Goal: Task Accomplishment & Management: Use online tool/utility

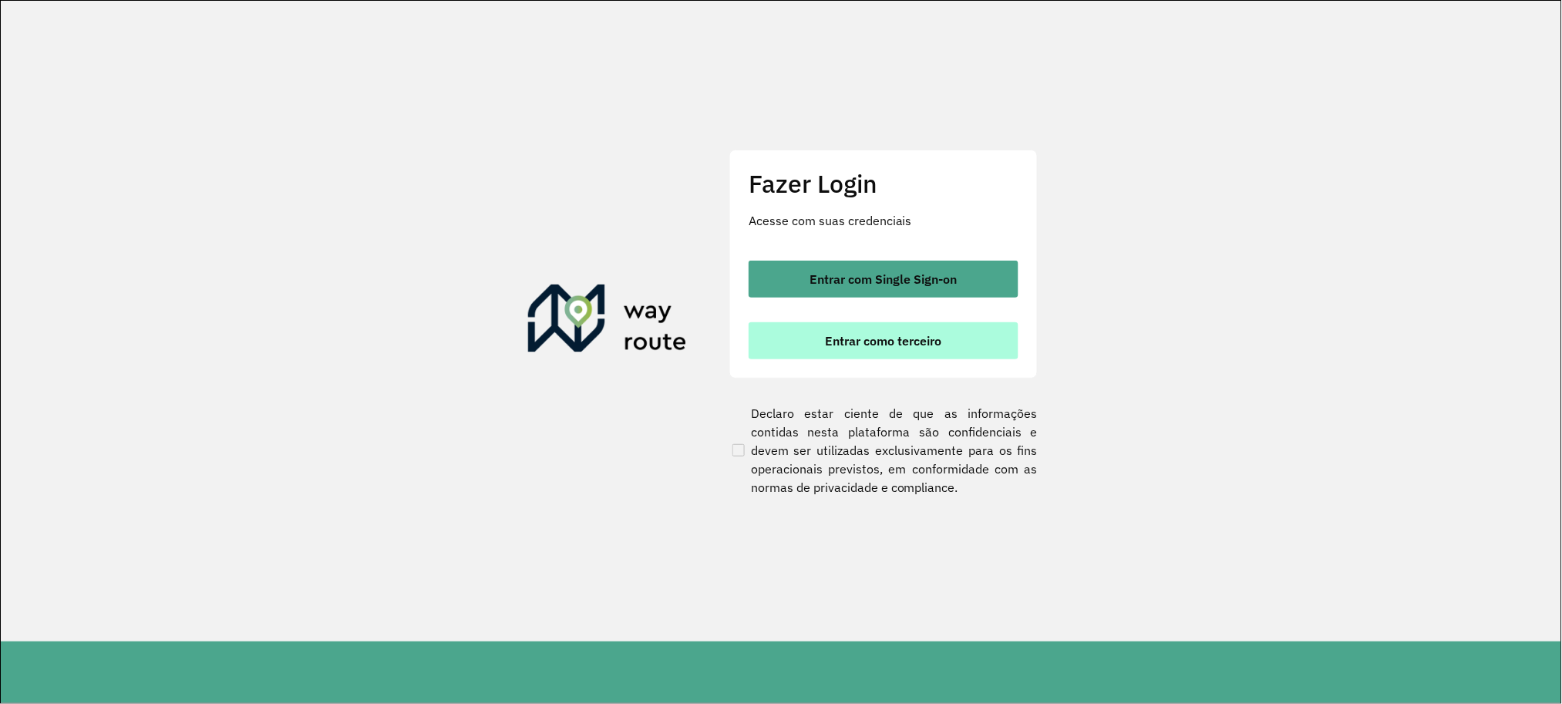
drag, startPoint x: 898, startPoint y: 358, endPoint x: 893, endPoint y: 346, distance: 12.8
click at [893, 354] on button "Entrar como terceiro" at bounding box center [884, 340] width 270 height 37
click at [893, 346] on span "Entrar como terceiro" at bounding box center [884, 341] width 116 height 12
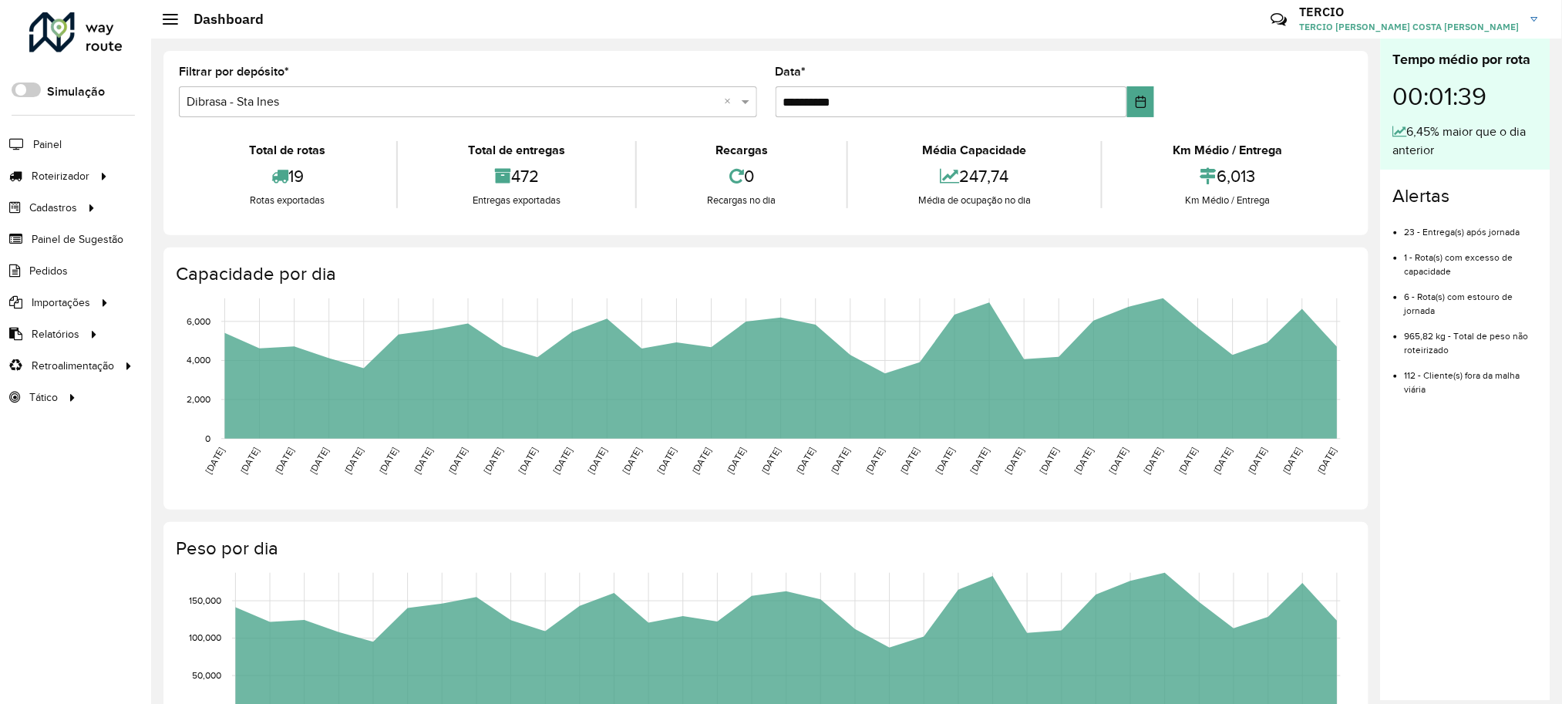
click at [174, 156] on div "**********" at bounding box center [765, 143] width 1205 height 184
click at [170, 171] on link "Entregas" at bounding box center [257, 175] width 189 height 31
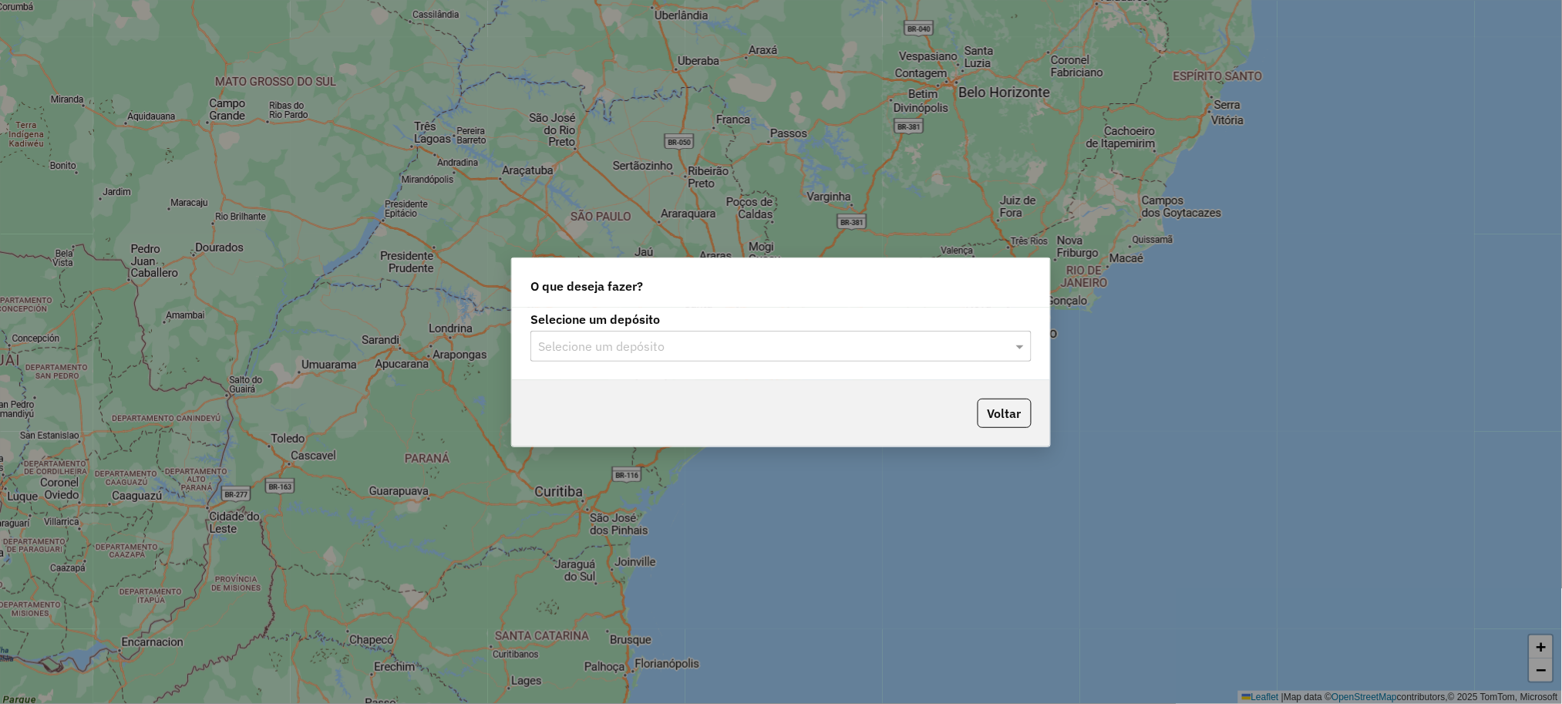
click at [699, 354] on input "text" at bounding box center [765, 347] width 455 height 19
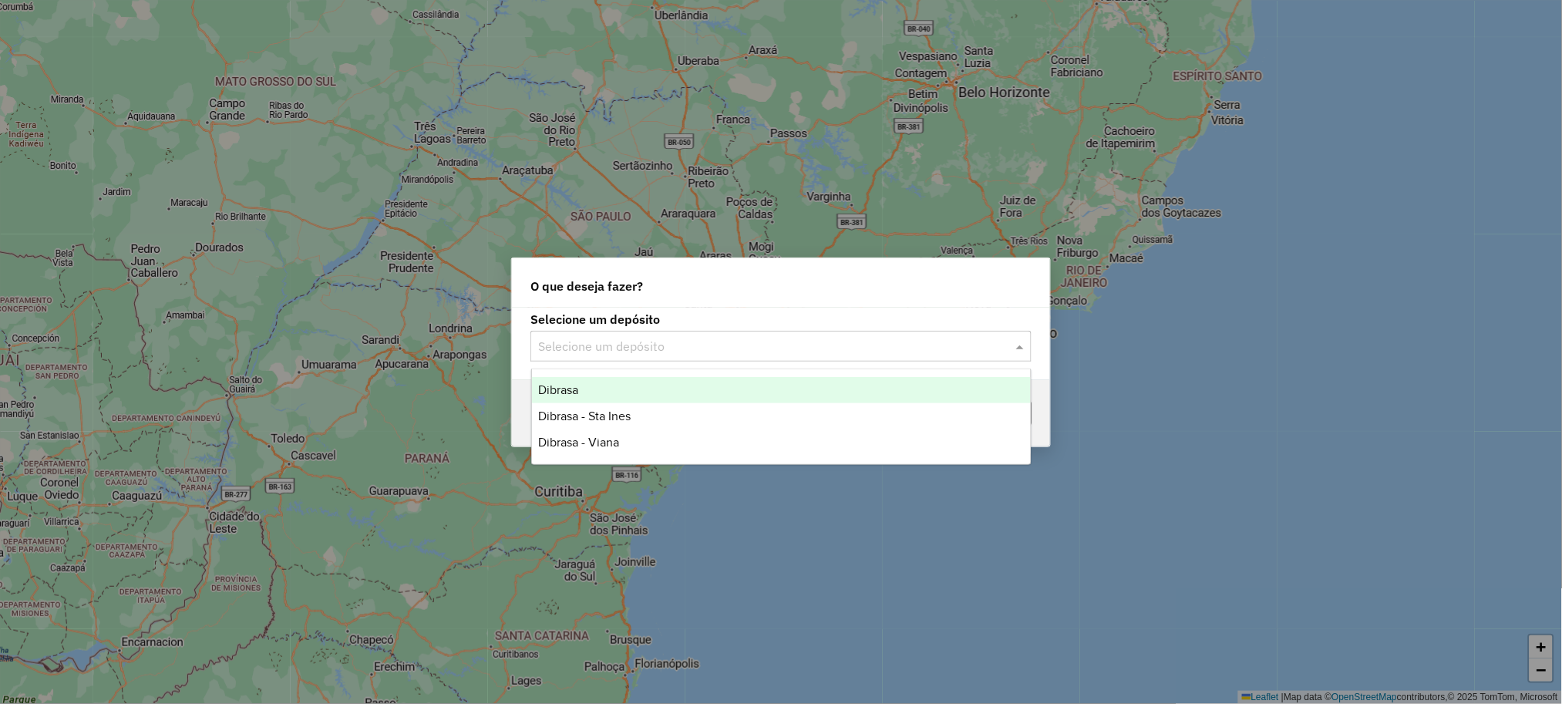
click at [650, 396] on div "Dibrasa" at bounding box center [781, 390] width 499 height 26
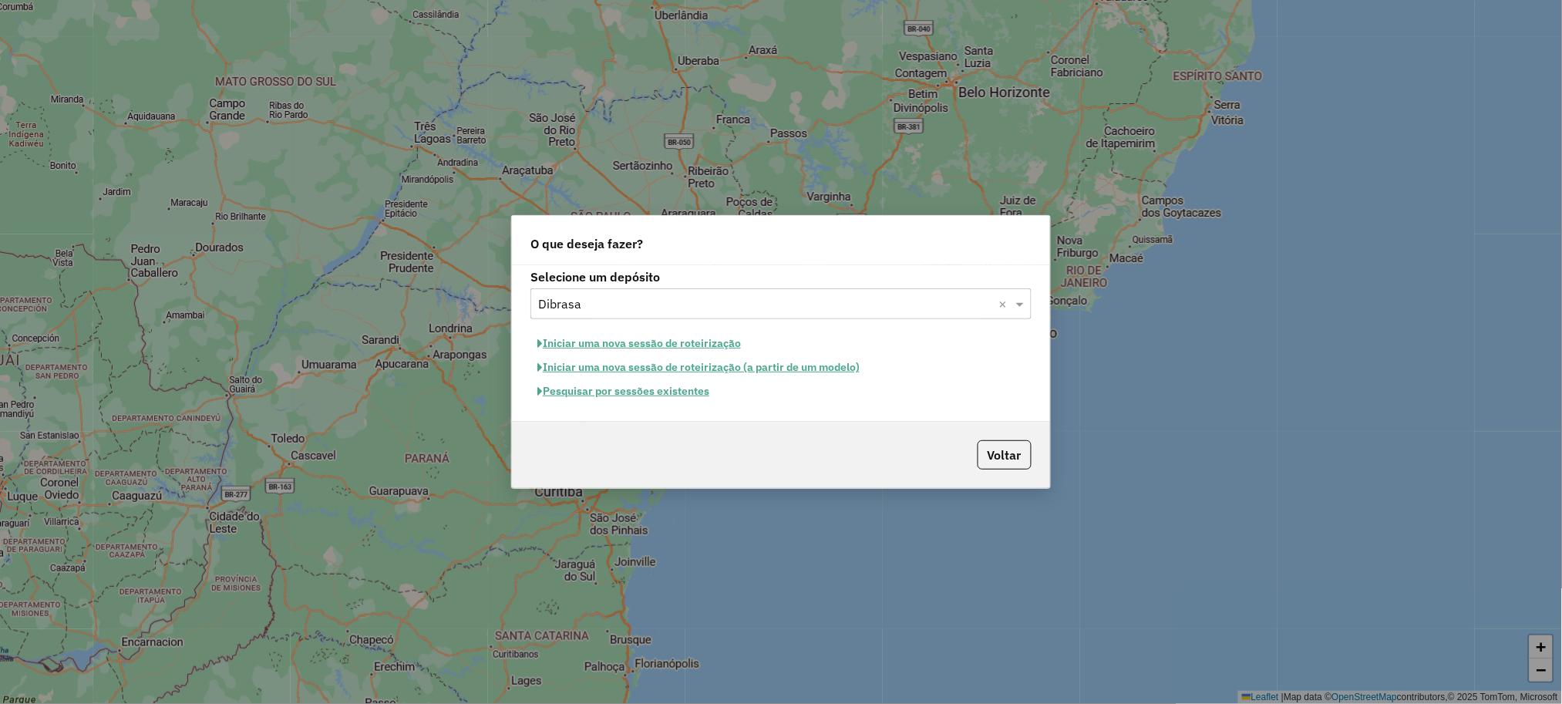
click at [680, 391] on button "Pesquisar por sessões existentes" at bounding box center [624, 391] width 186 height 24
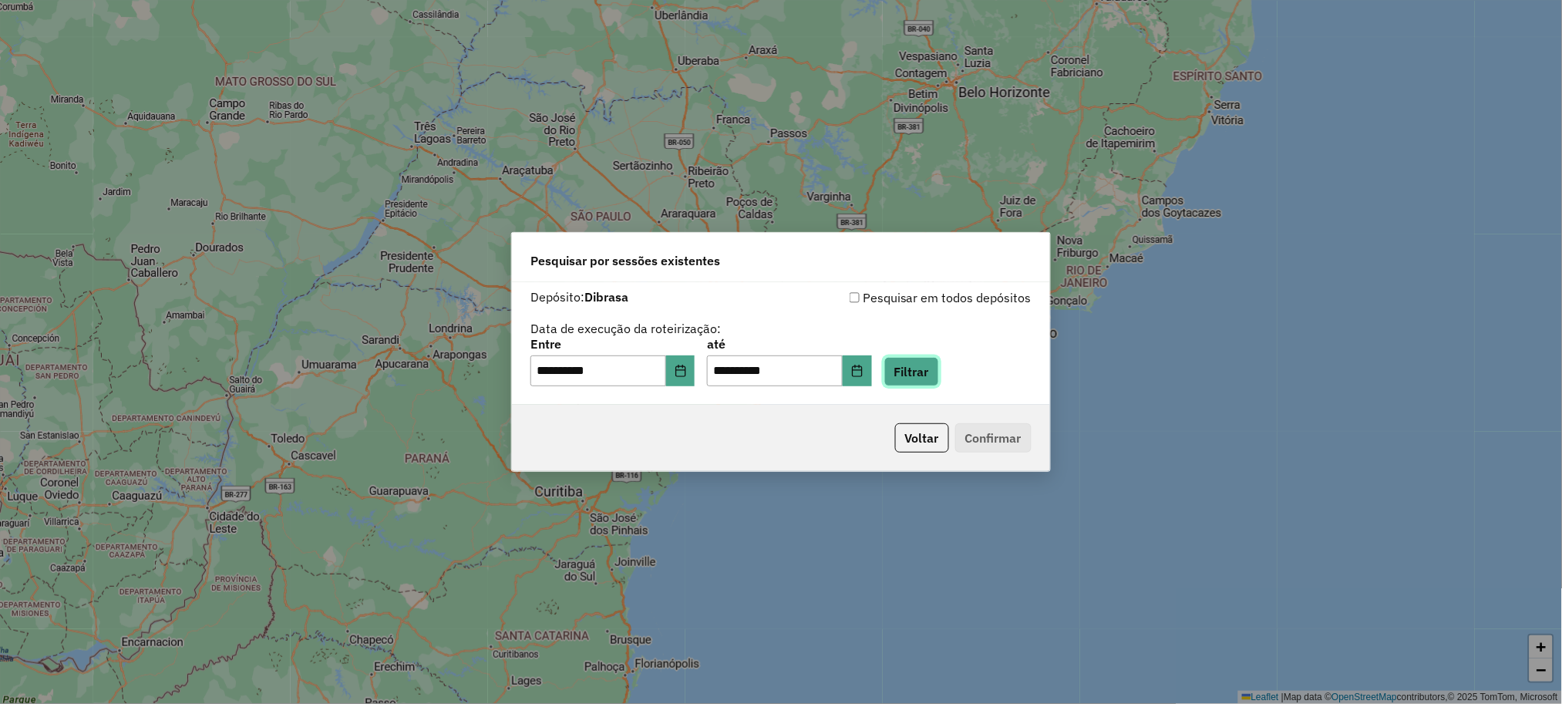
click at [931, 366] on button "Filtrar" at bounding box center [911, 371] width 55 height 29
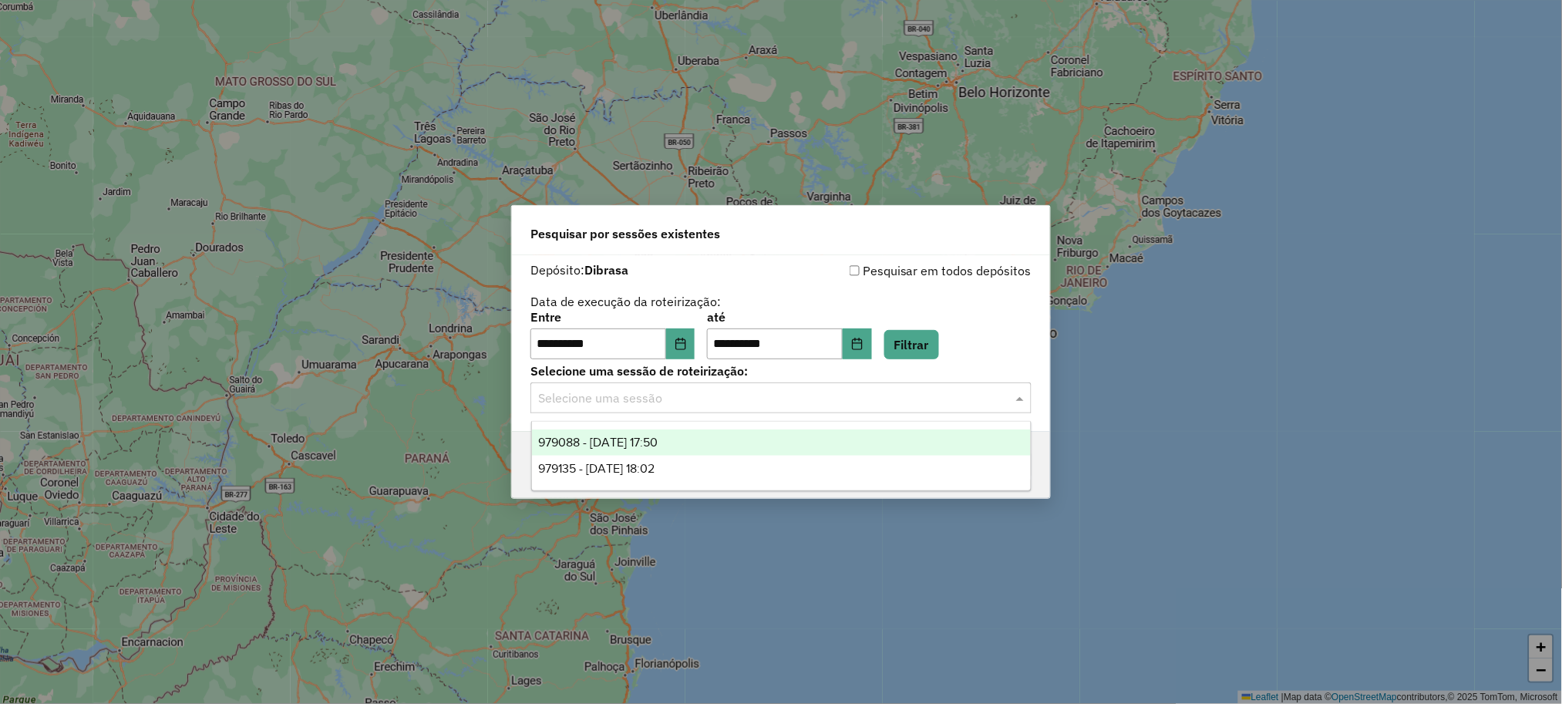
click at [850, 392] on input "text" at bounding box center [765, 398] width 455 height 19
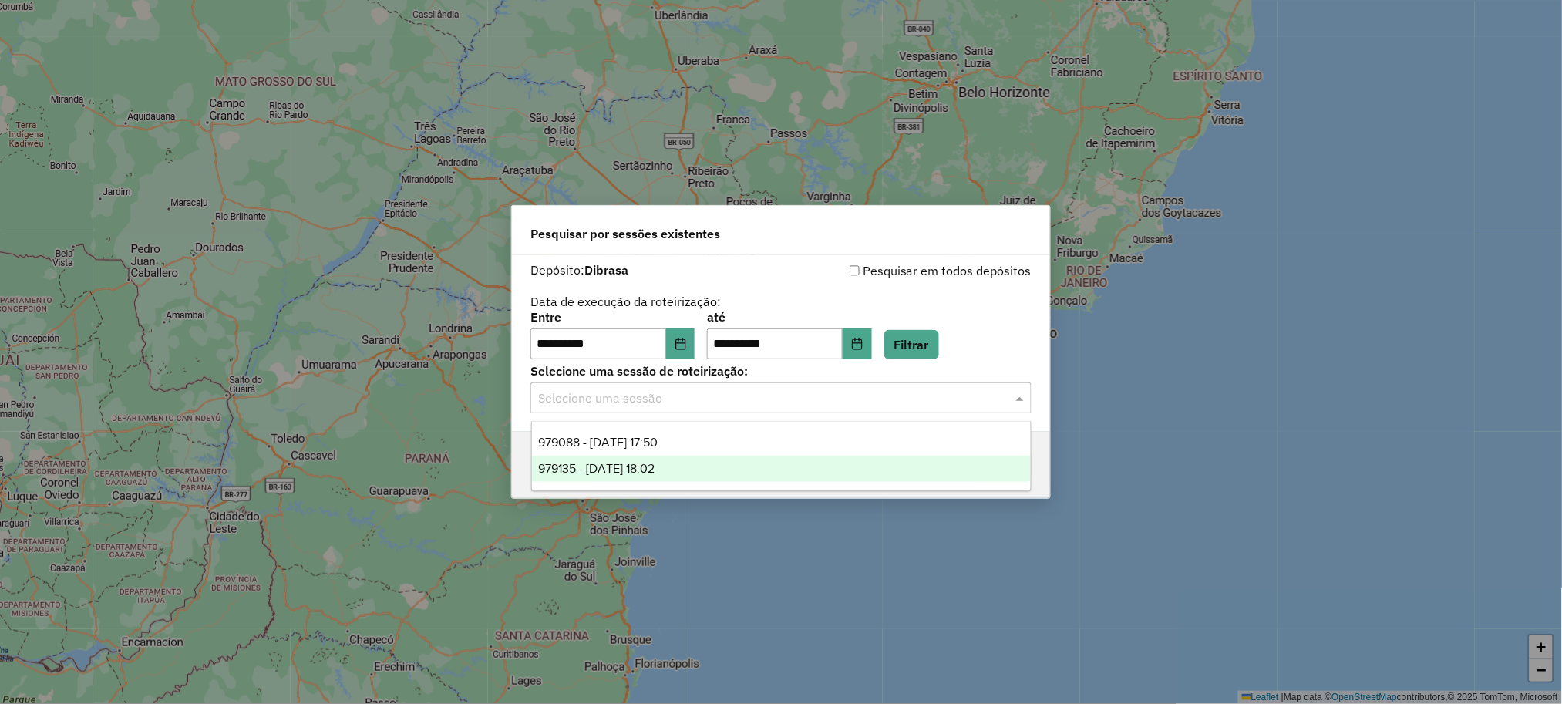
click at [800, 463] on div "979135 - 14/08/2025 18:02" at bounding box center [781, 469] width 499 height 26
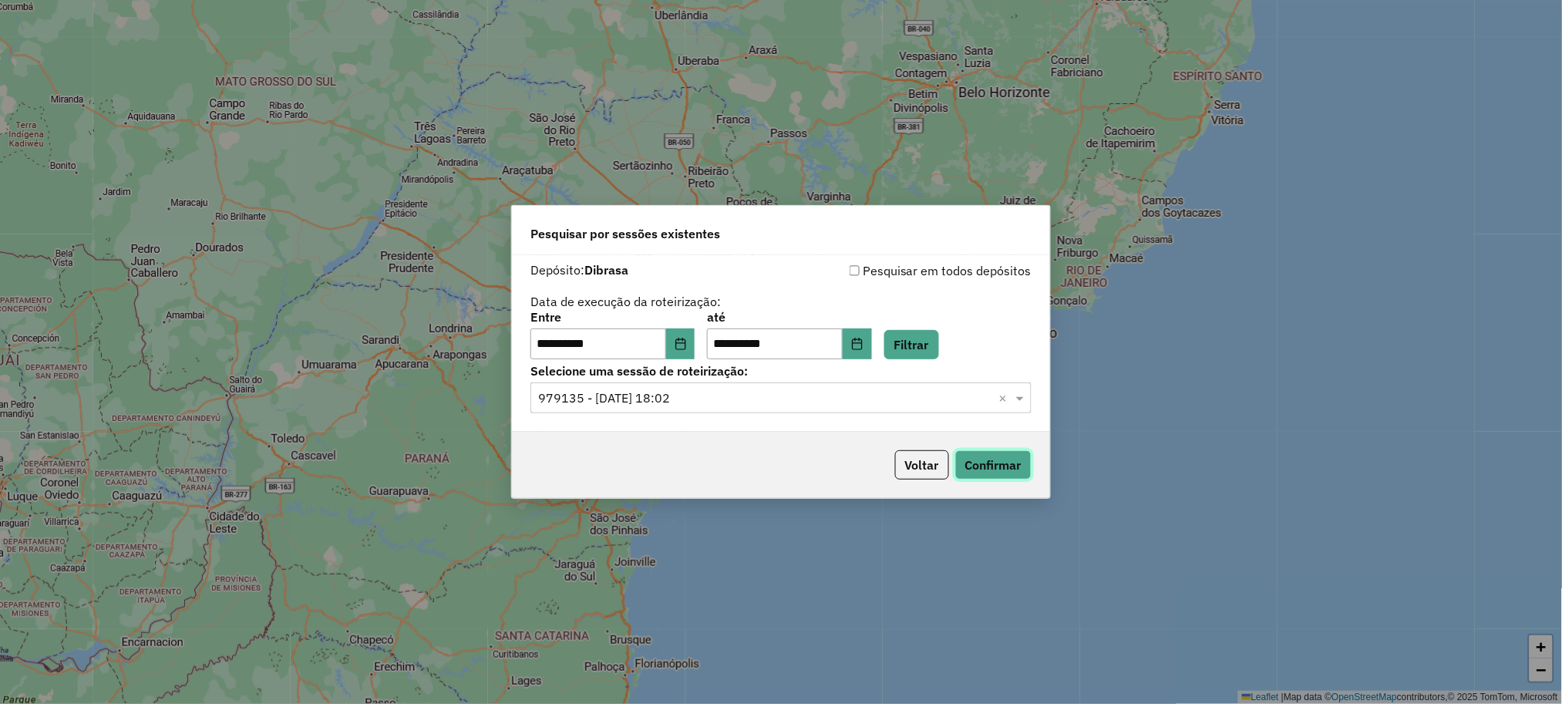
click at [984, 473] on button "Confirmar" at bounding box center [993, 464] width 76 height 29
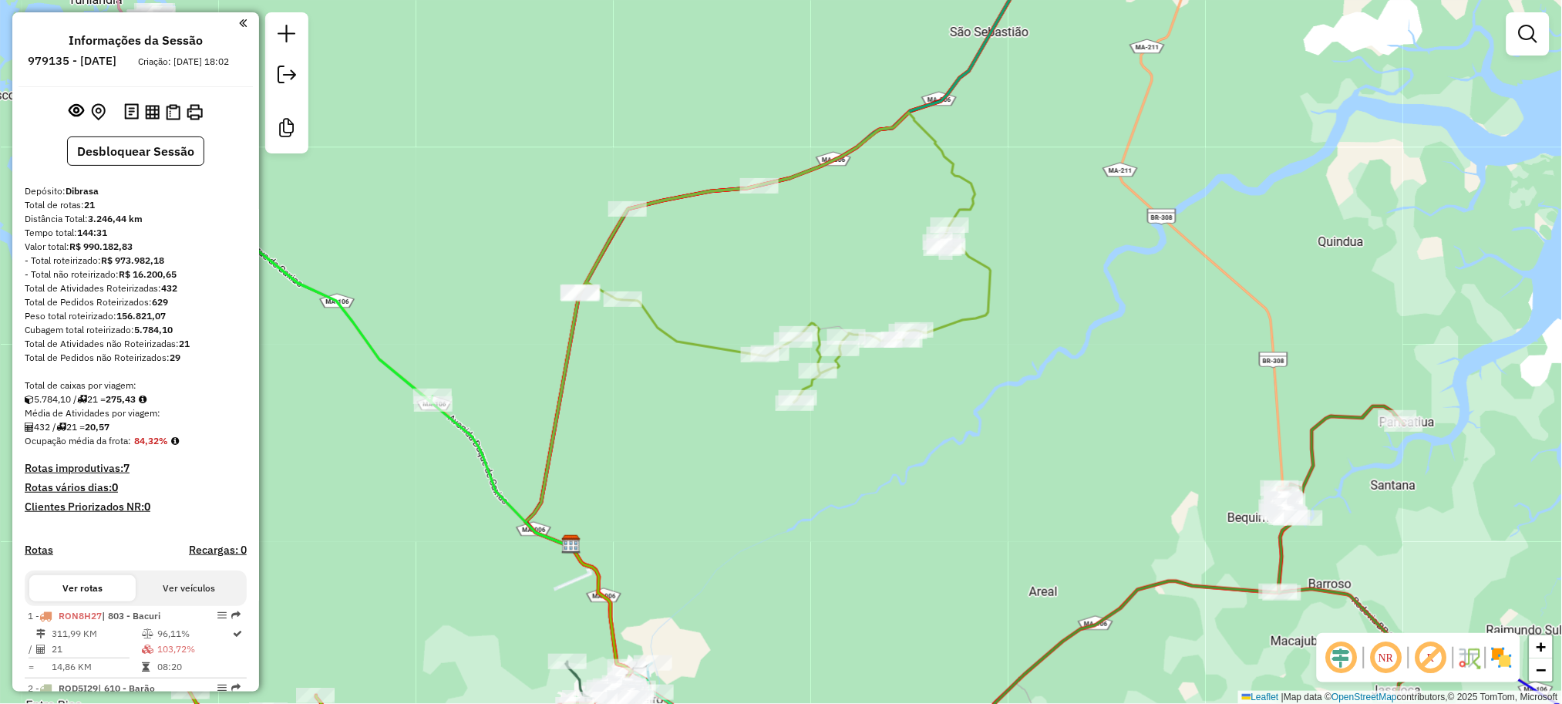
click at [1003, 421] on div "Janela de atendimento Grade de atendimento Capacidade Transportadoras Veículos …" at bounding box center [781, 352] width 1562 height 704
select select "**********"
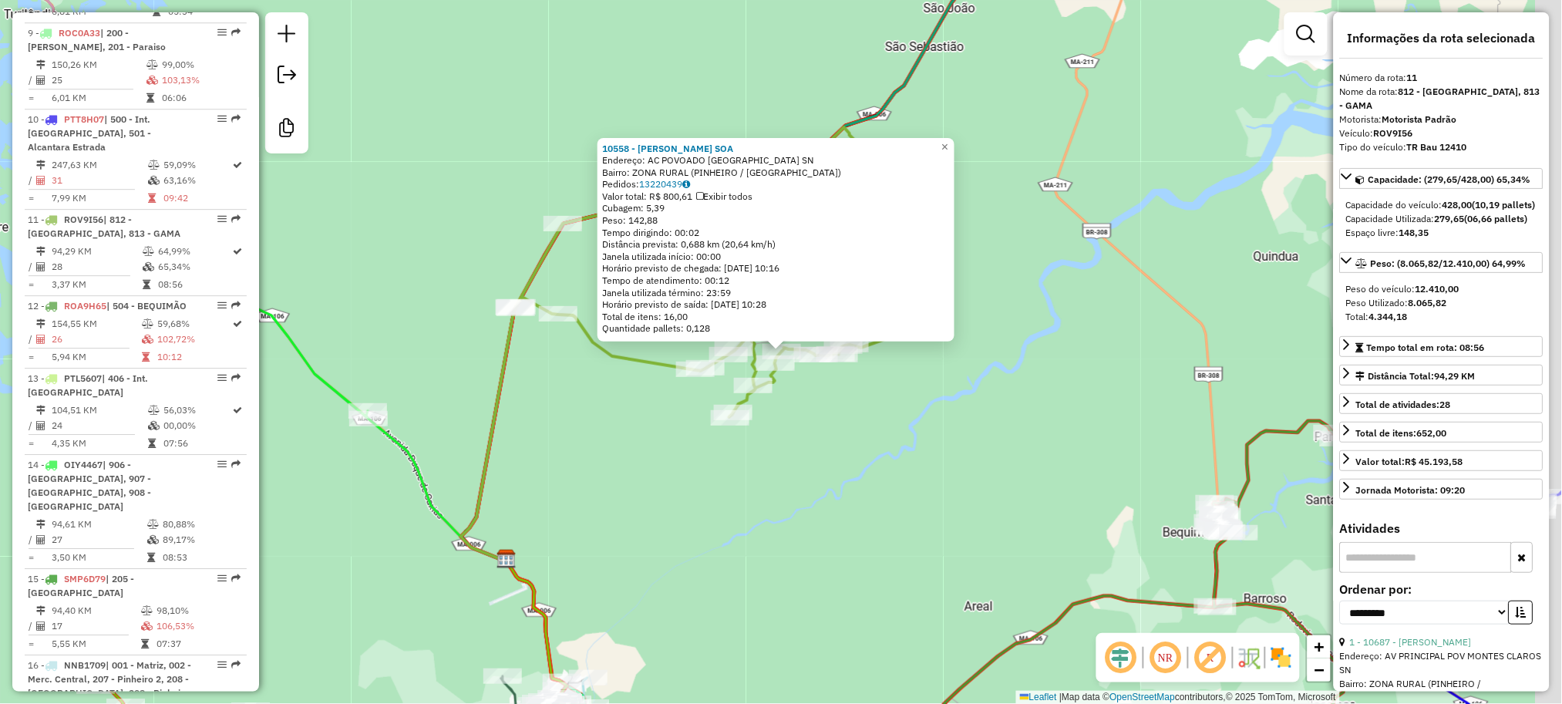
scroll to position [1431, 0]
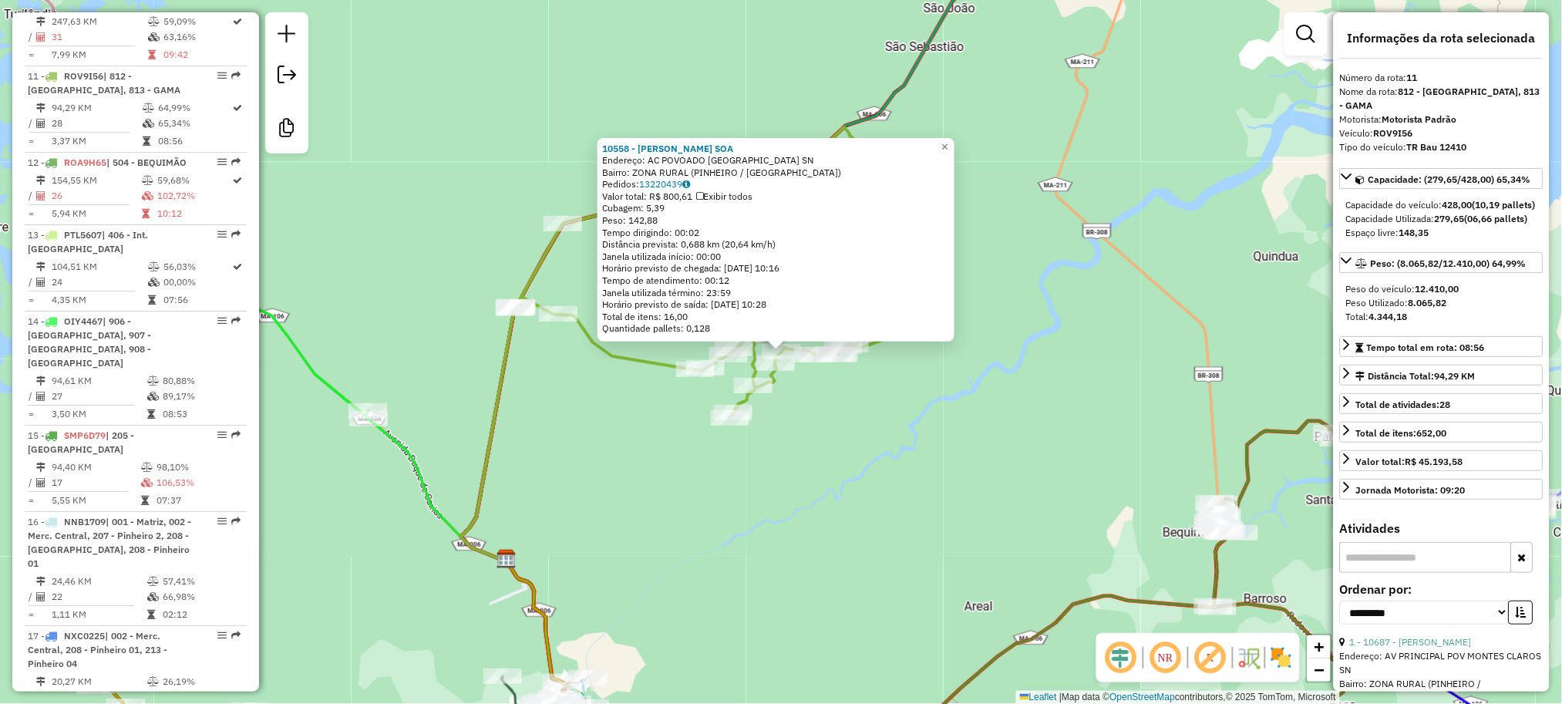
click at [895, 408] on div "10558 - [PERSON_NAME] SOA Endereço: AC POVOADO [GEOGRAPHIC_DATA]: ZONA RURAL ([…" at bounding box center [781, 352] width 1562 height 704
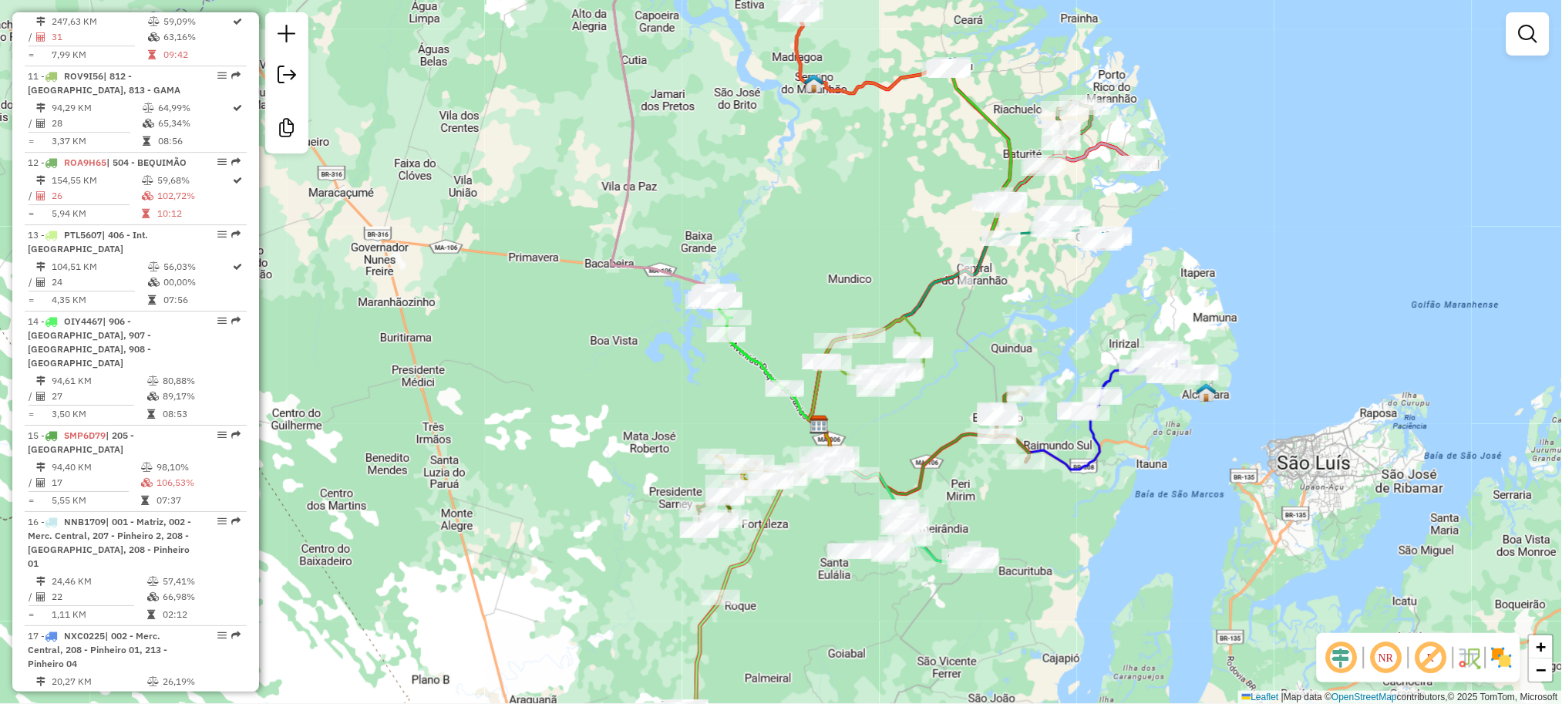
drag, startPoint x: 933, startPoint y: 423, endPoint x: 934, endPoint y: 410, distance: 13.1
click at [934, 410] on div "Janela de atendimento Grade de atendimento Capacidade Transportadoras Veículos …" at bounding box center [781, 352] width 1562 height 704
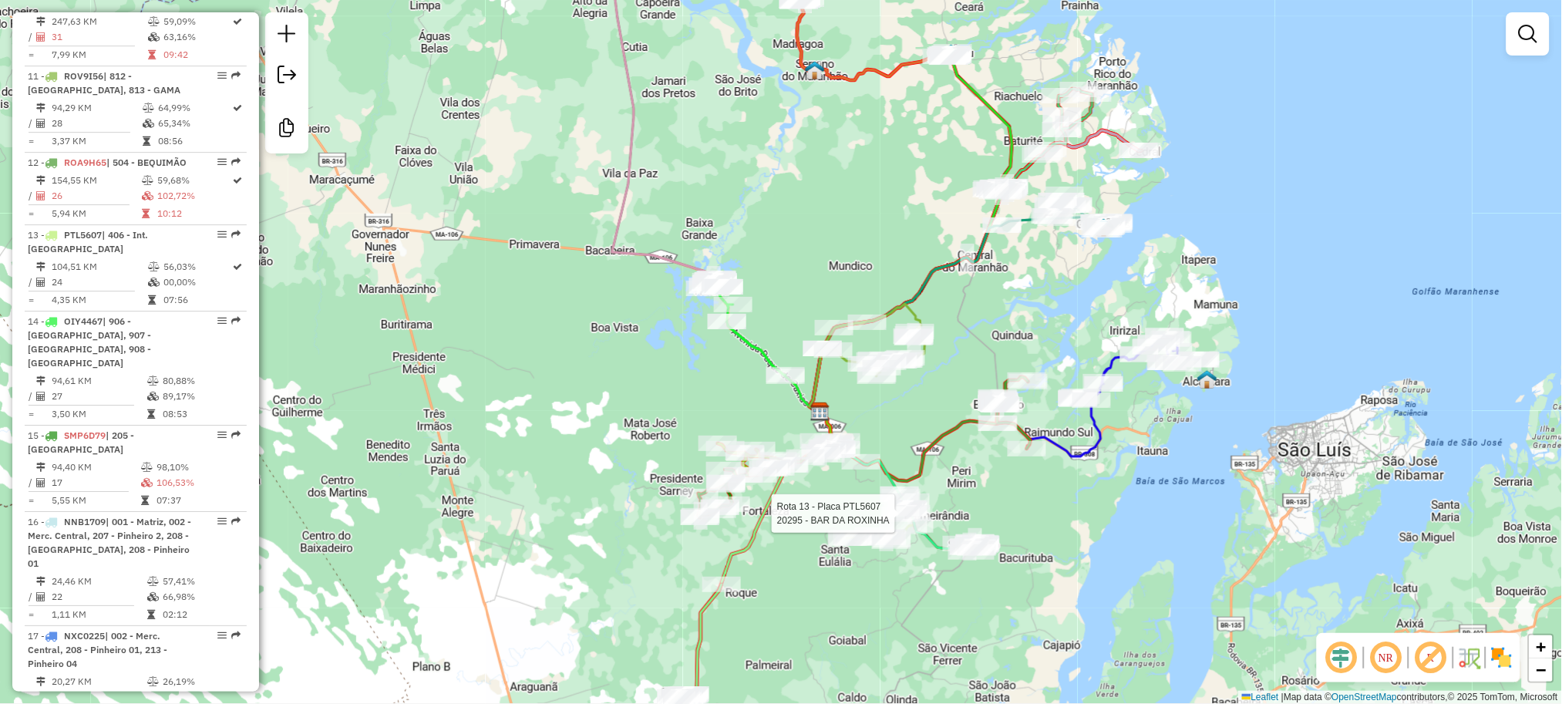
select select "**********"
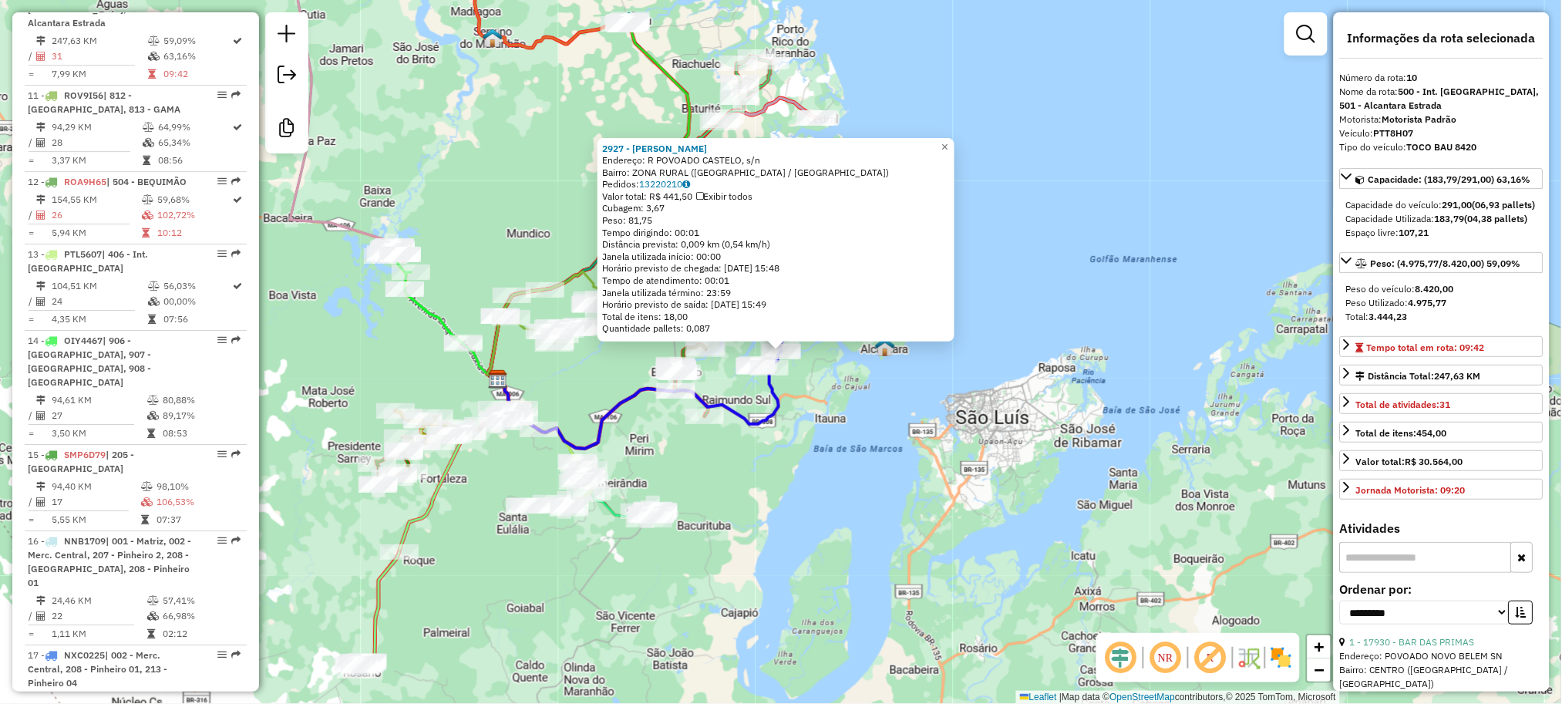
scroll to position [1345, 0]
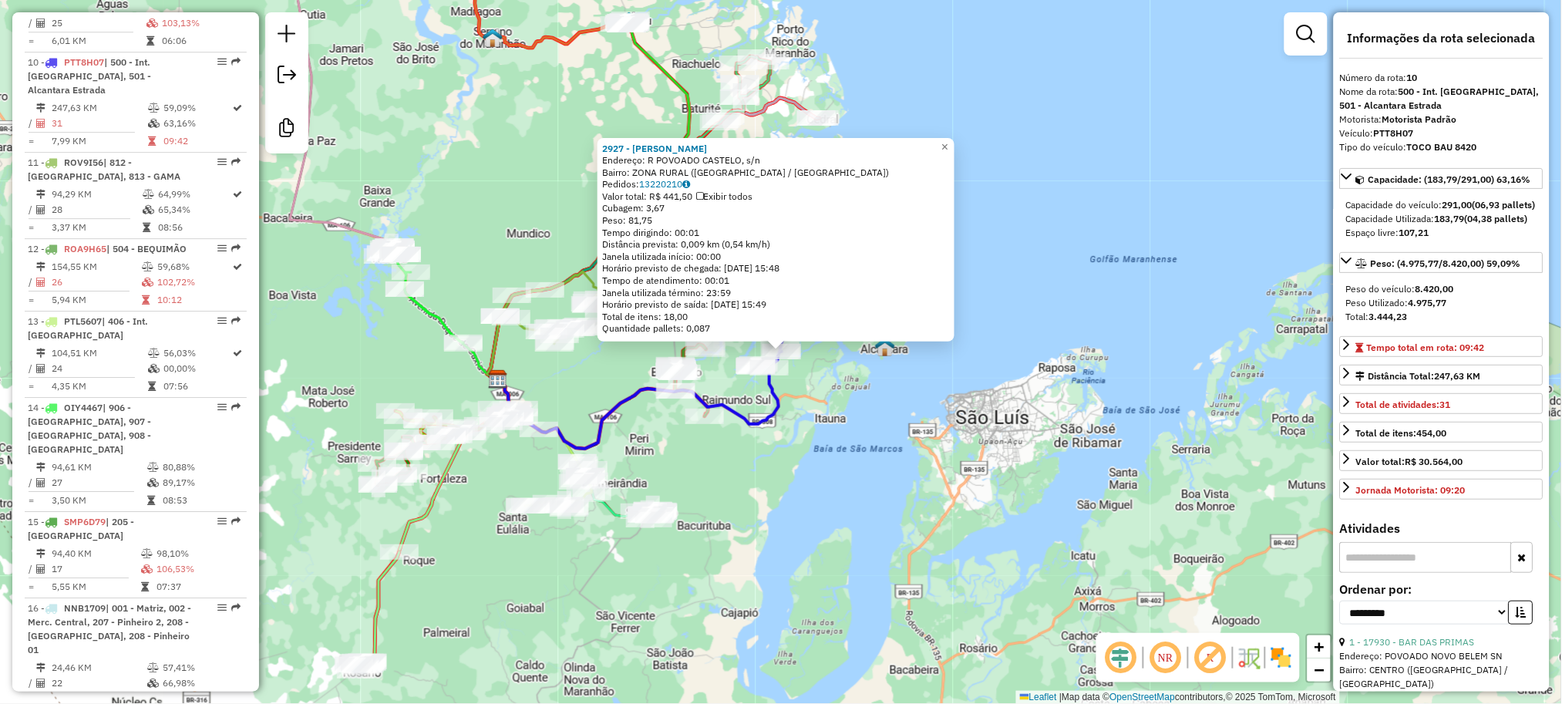
click at [889, 412] on div "2927 - [PERSON_NAME]: R POVOADO CASTELO, s/n Bairro: ZONA RURAL ([GEOGRAPHIC_DA…" at bounding box center [781, 352] width 1562 height 704
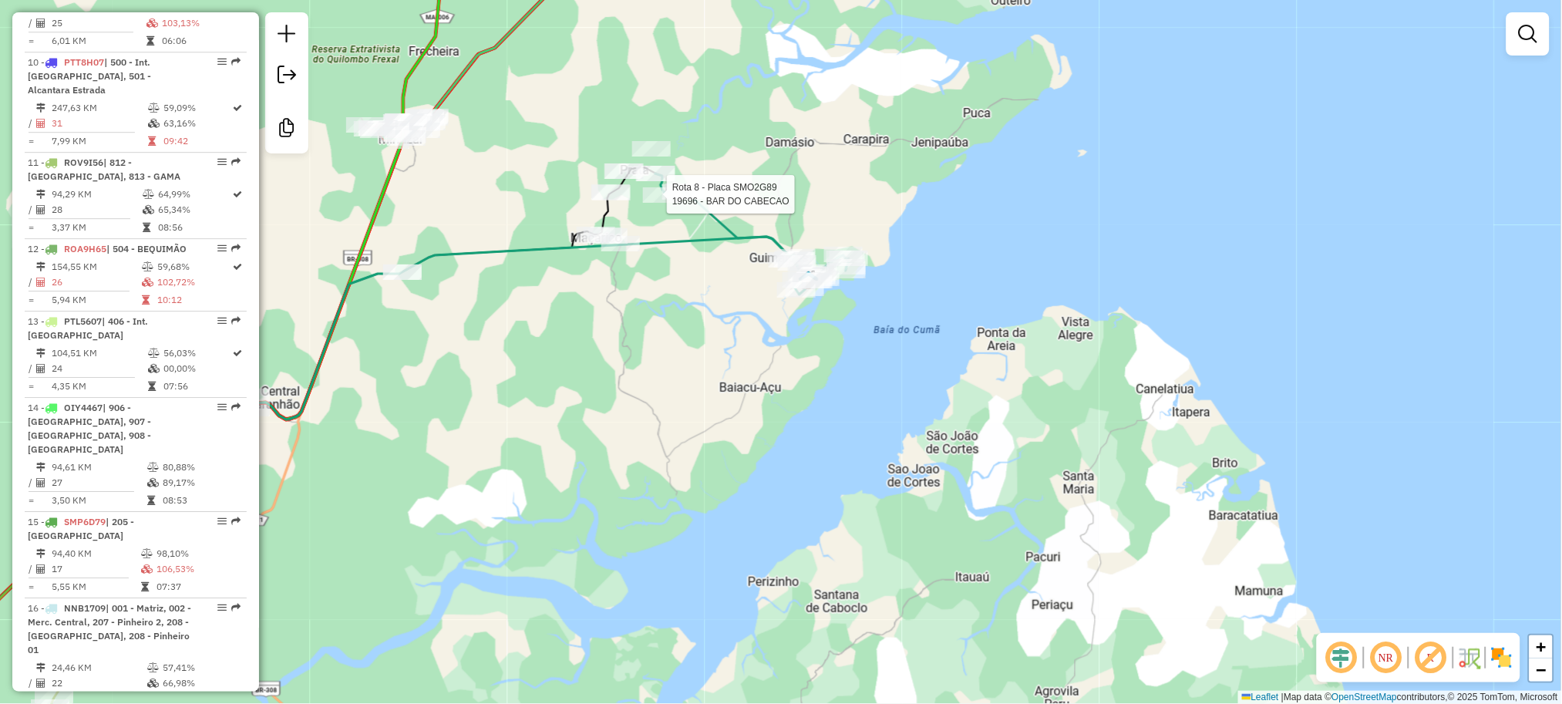
select select "**********"
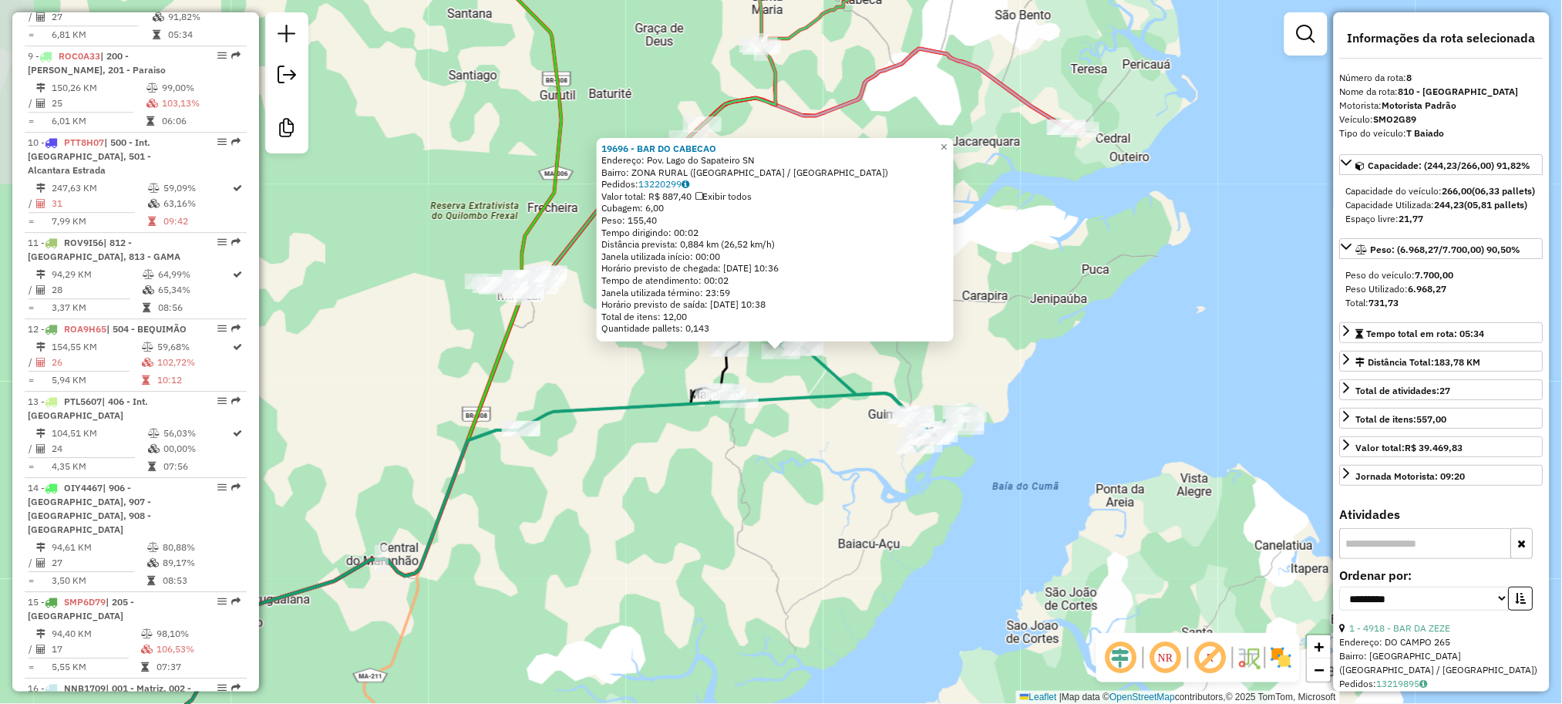
scroll to position [1185, 0]
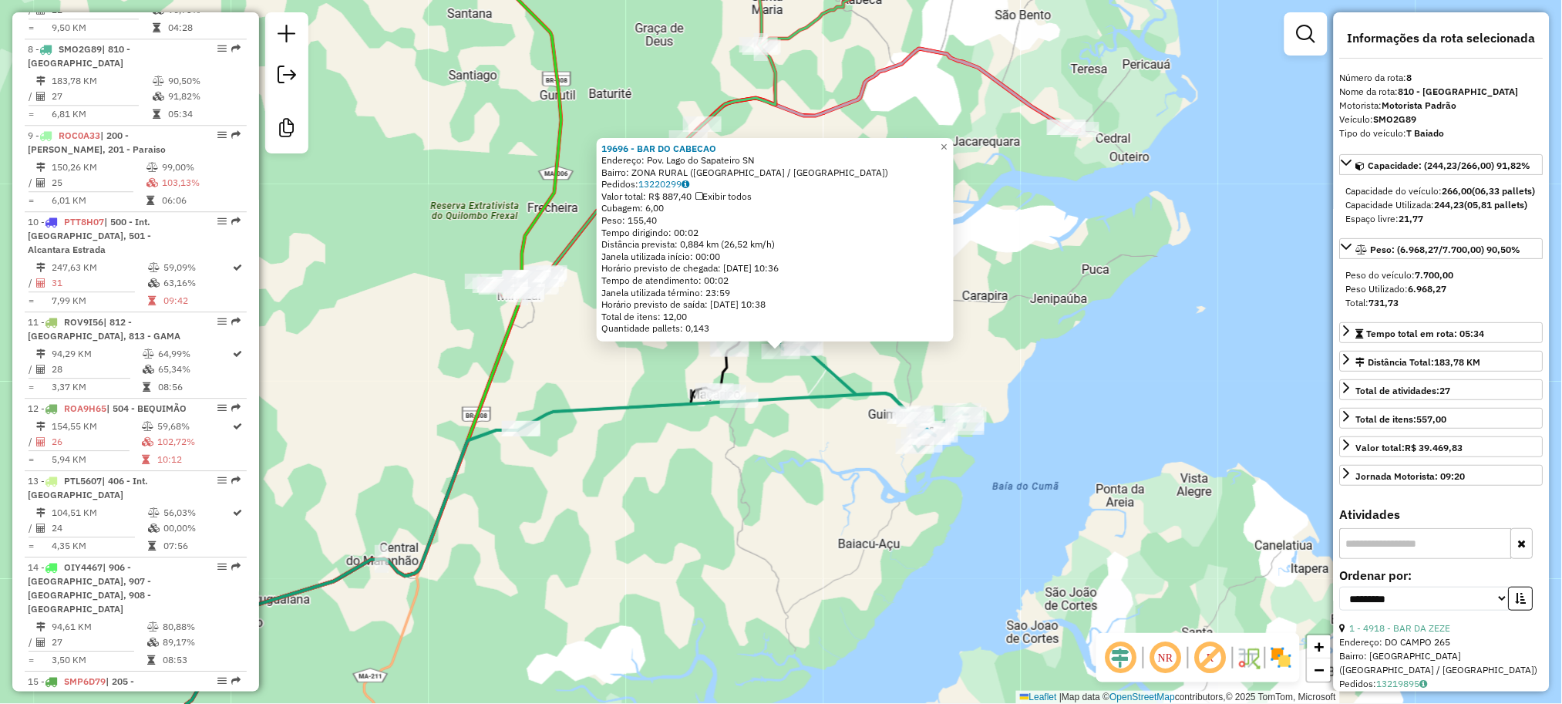
drag, startPoint x: 793, startPoint y: 492, endPoint x: 766, endPoint y: 480, distance: 29.4
click at [791, 492] on div "19696 - BAR DO CABECAO Endereço: Pov. Lago do Sapateiro SN Bairro: ZONA RURAL (…" at bounding box center [781, 352] width 1562 height 704
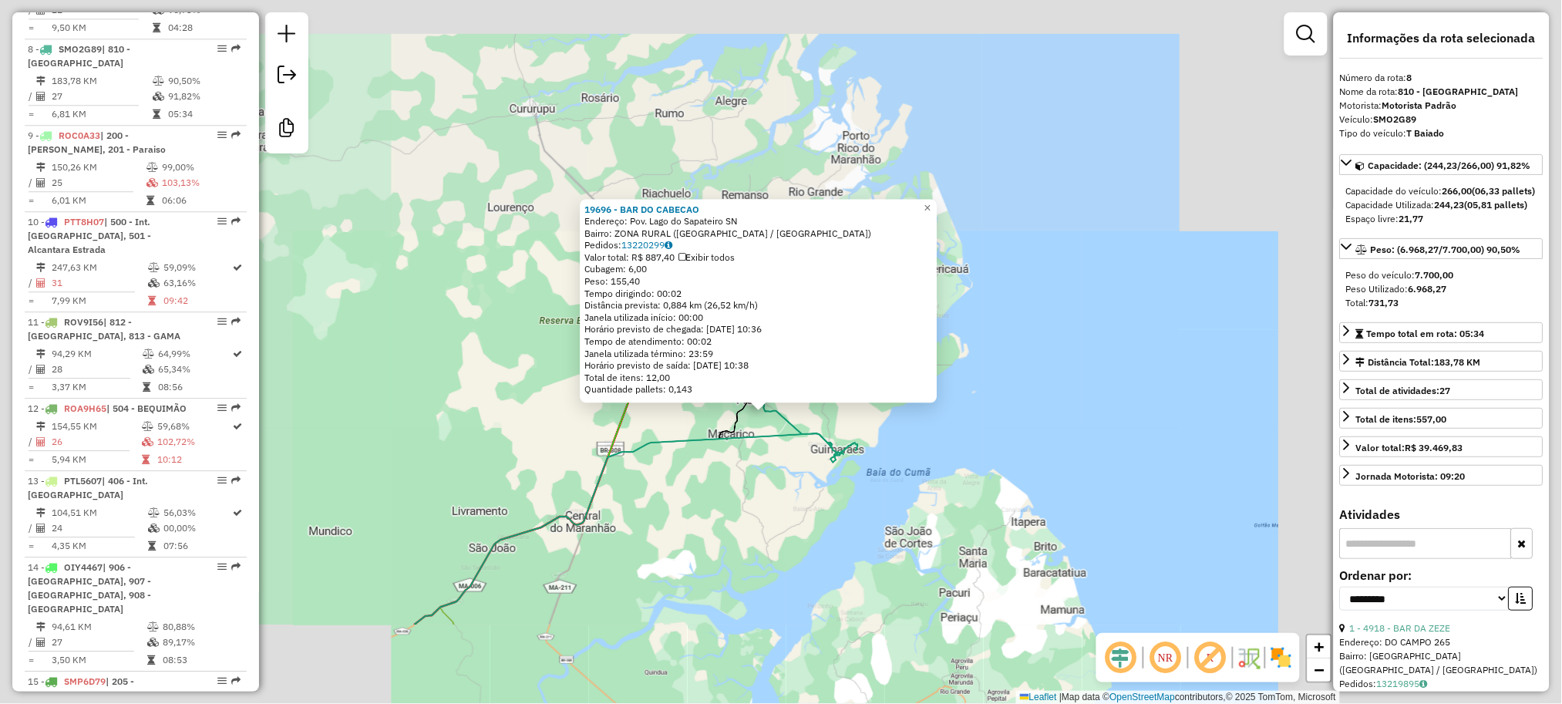
click at [748, 473] on div "19696 - BAR DO CABECAO Endereço: Pov. Lago do Sapateiro SN Bairro: ZONA RURAL (…" at bounding box center [781, 352] width 1562 height 704
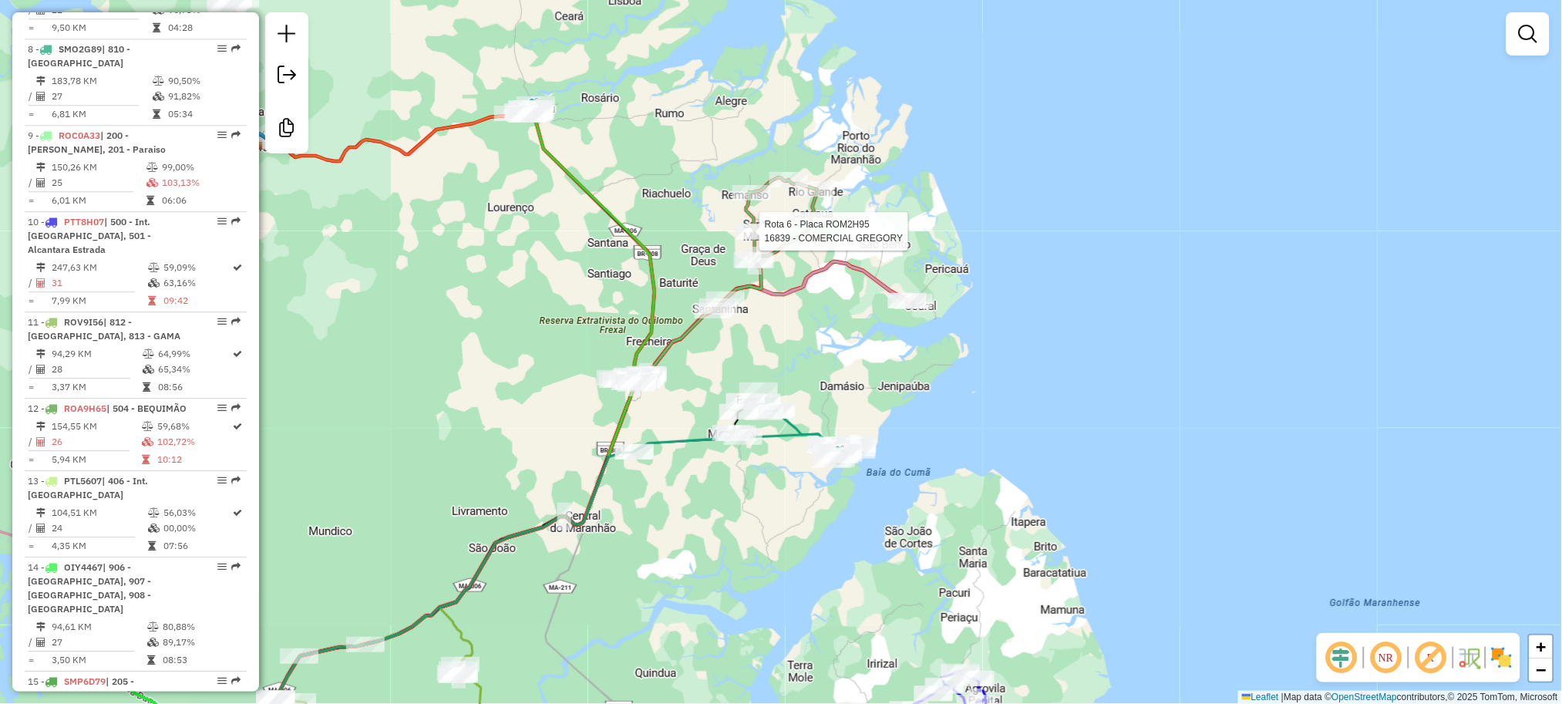
select select "**********"
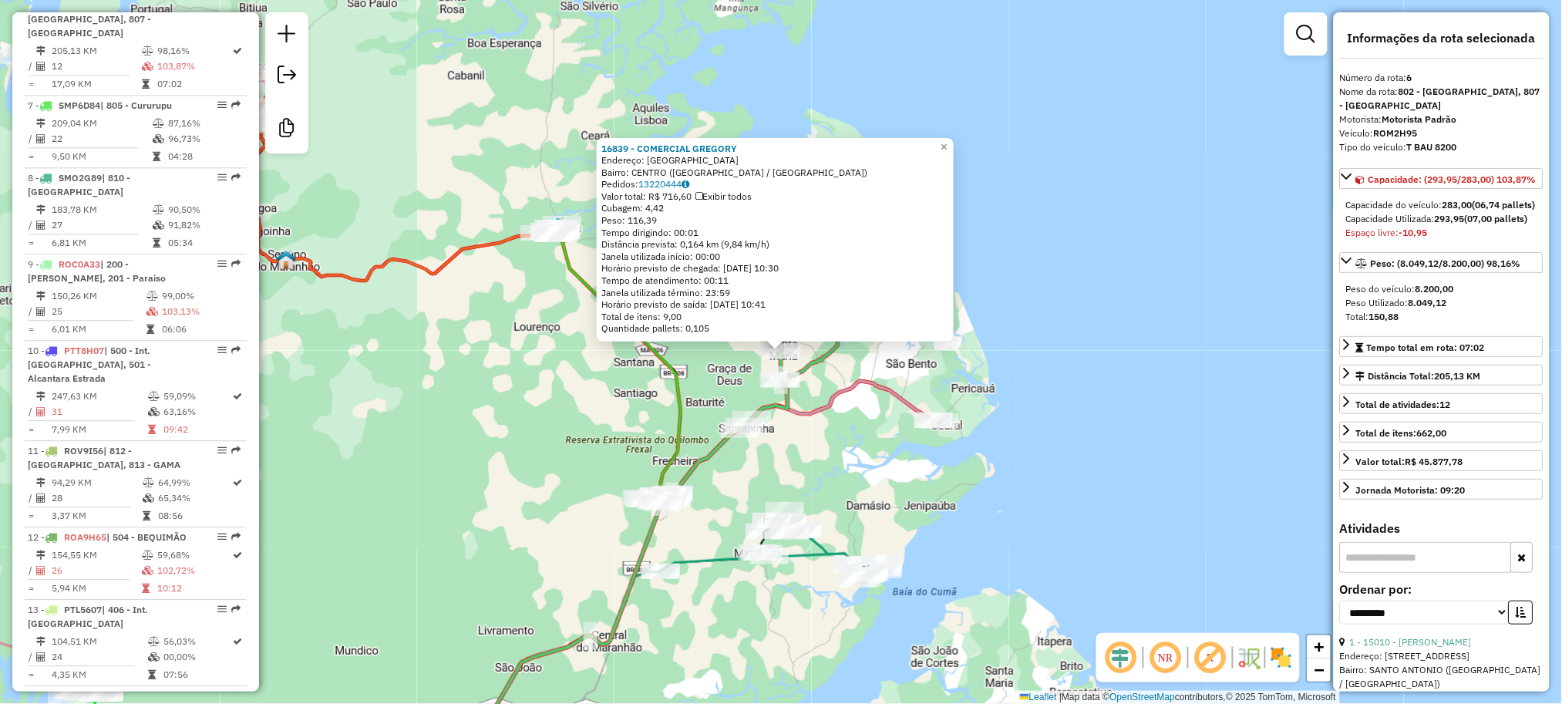
scroll to position [1026, 0]
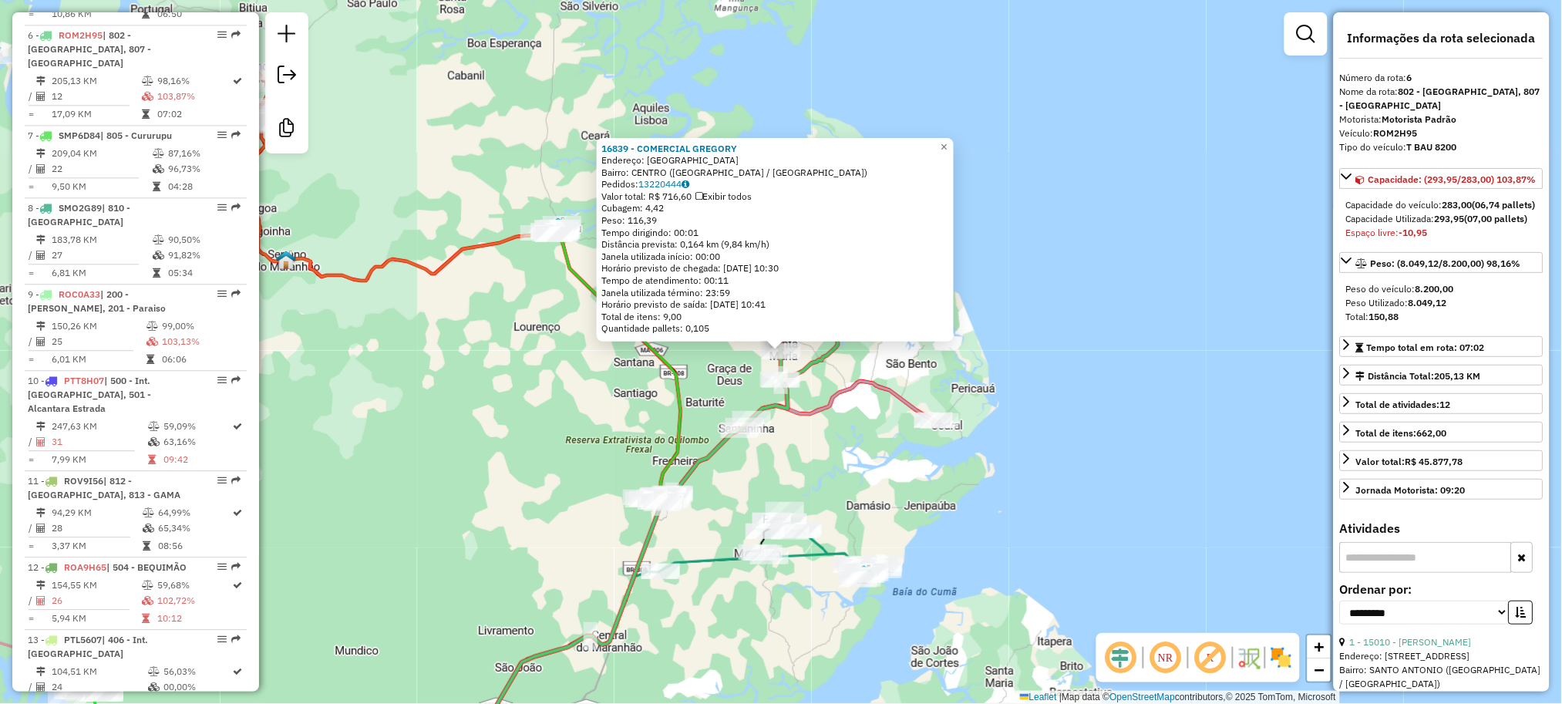
click at [598, 394] on div "16839 - COMERCIAL [PERSON_NAME]: [GEOGRAPHIC_DATA]: [GEOGRAPHIC_DATA] ([GEOGRAP…" at bounding box center [781, 352] width 1562 height 704
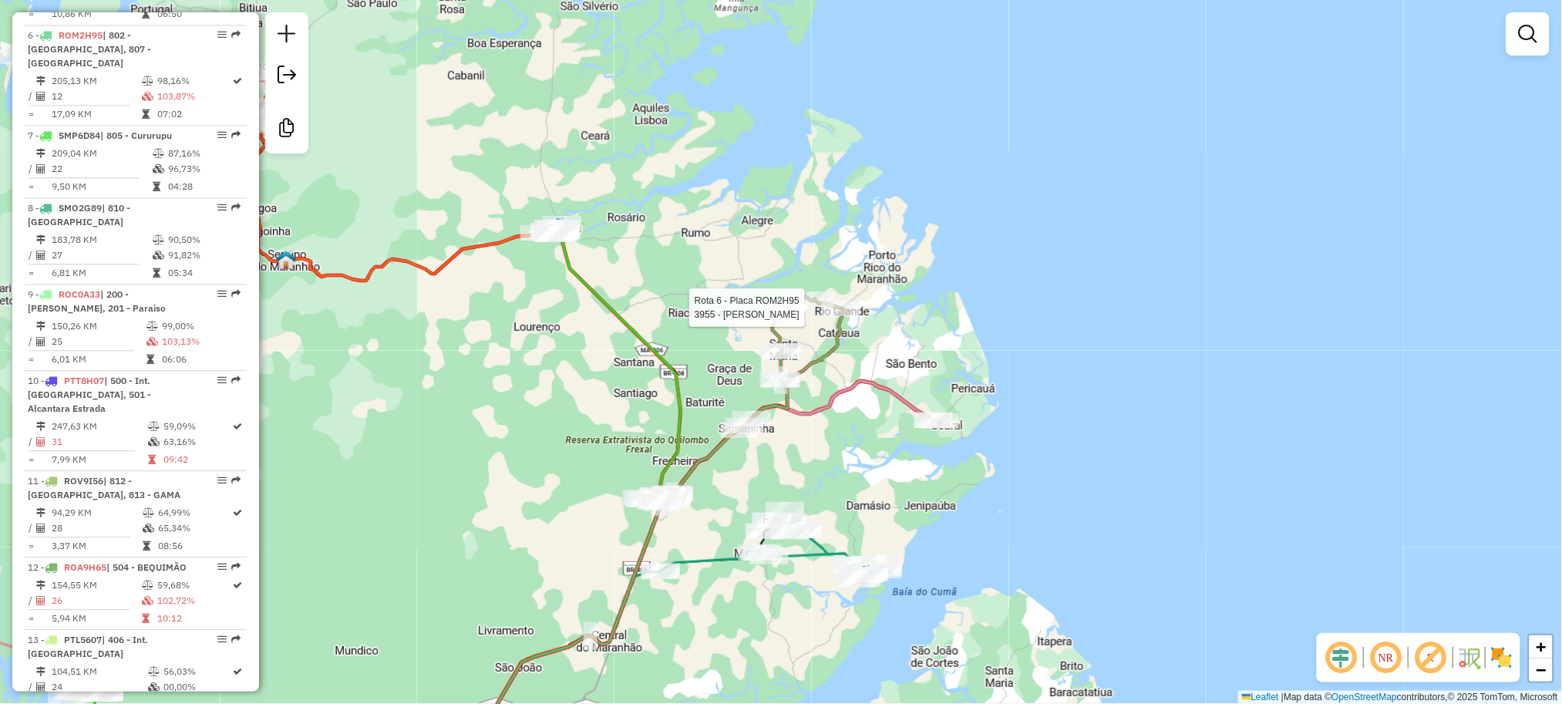
select select "**********"
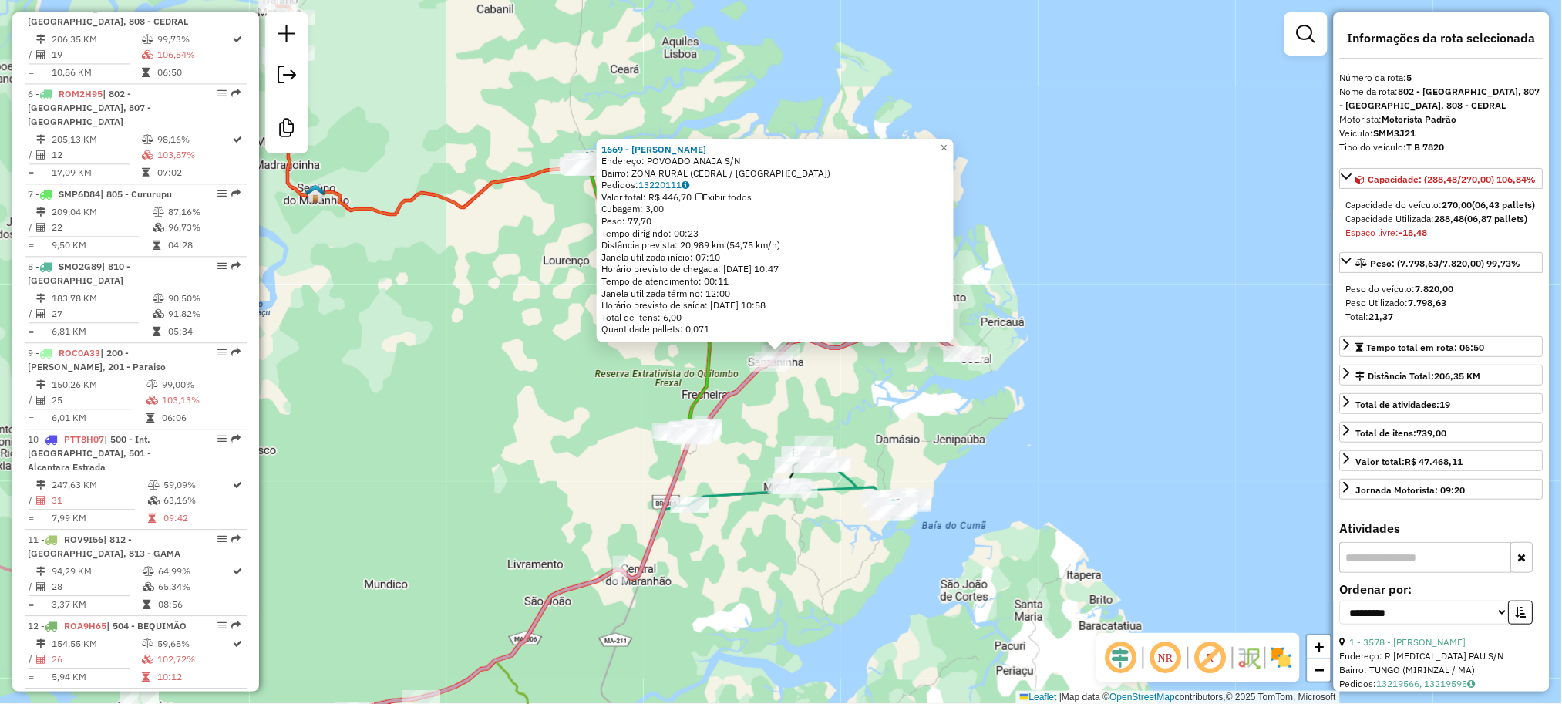
scroll to position [940, 0]
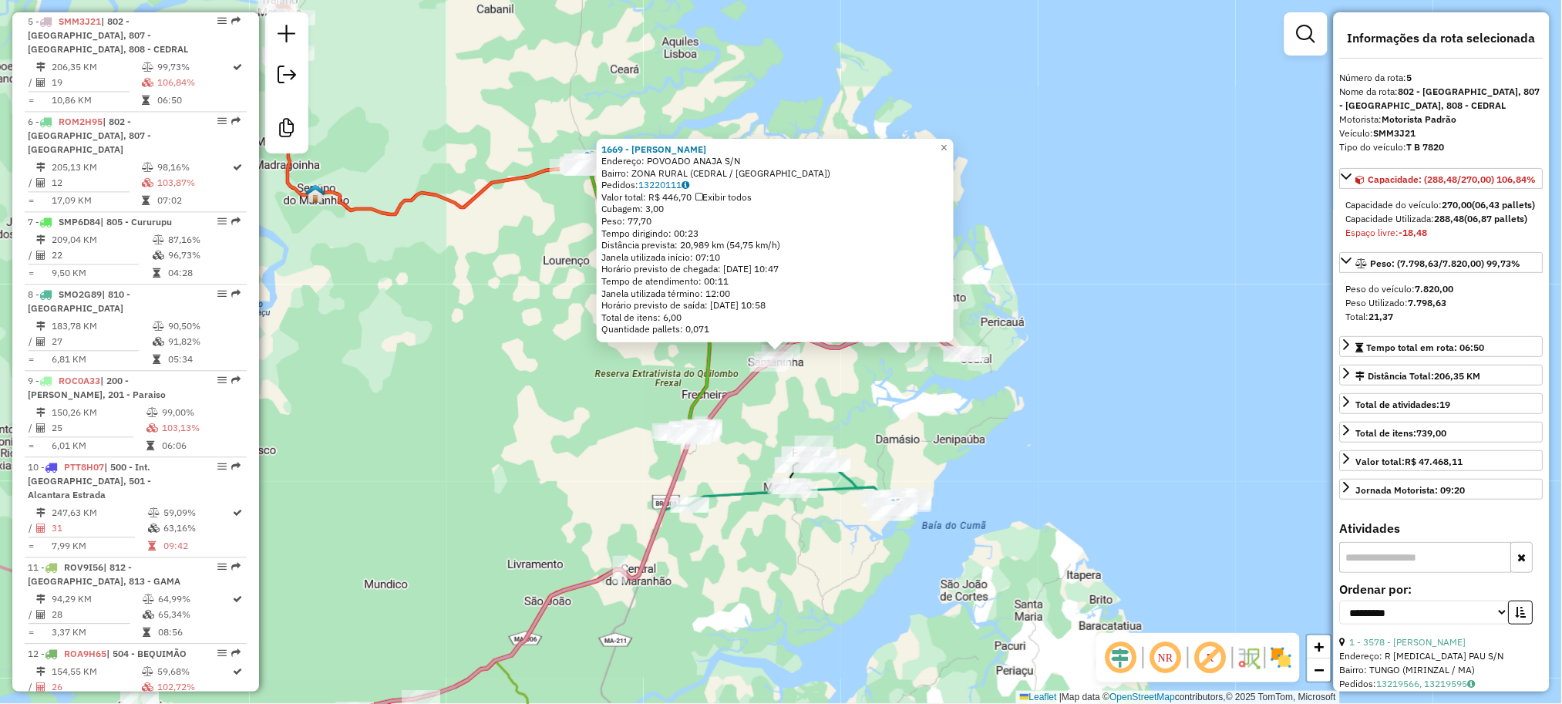
click at [573, 507] on div "1669 - [PERSON_NAME]: POVOADO ANAJA S/N Bairro: ZONA RURAL (CEDRAL / [GEOGRAPHI…" at bounding box center [781, 352] width 1562 height 704
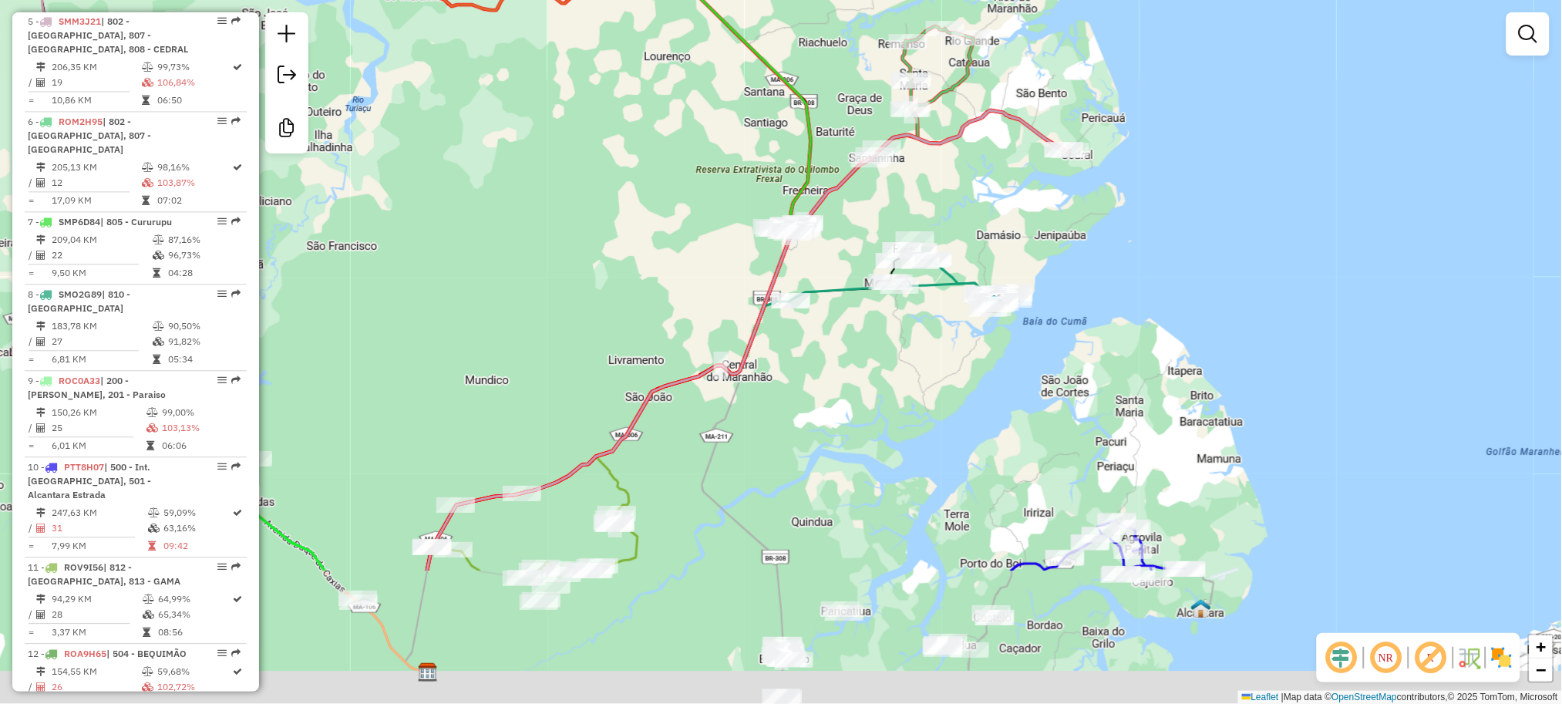
drag, startPoint x: 524, startPoint y: 555, endPoint x: 632, endPoint y: 314, distance: 264.7
click at [632, 337] on div "Janela de atendimento Grade de atendimento Capacidade Transportadoras Veículos …" at bounding box center [781, 352] width 1562 height 704
